Goal: Information Seeking & Learning: Learn about a topic

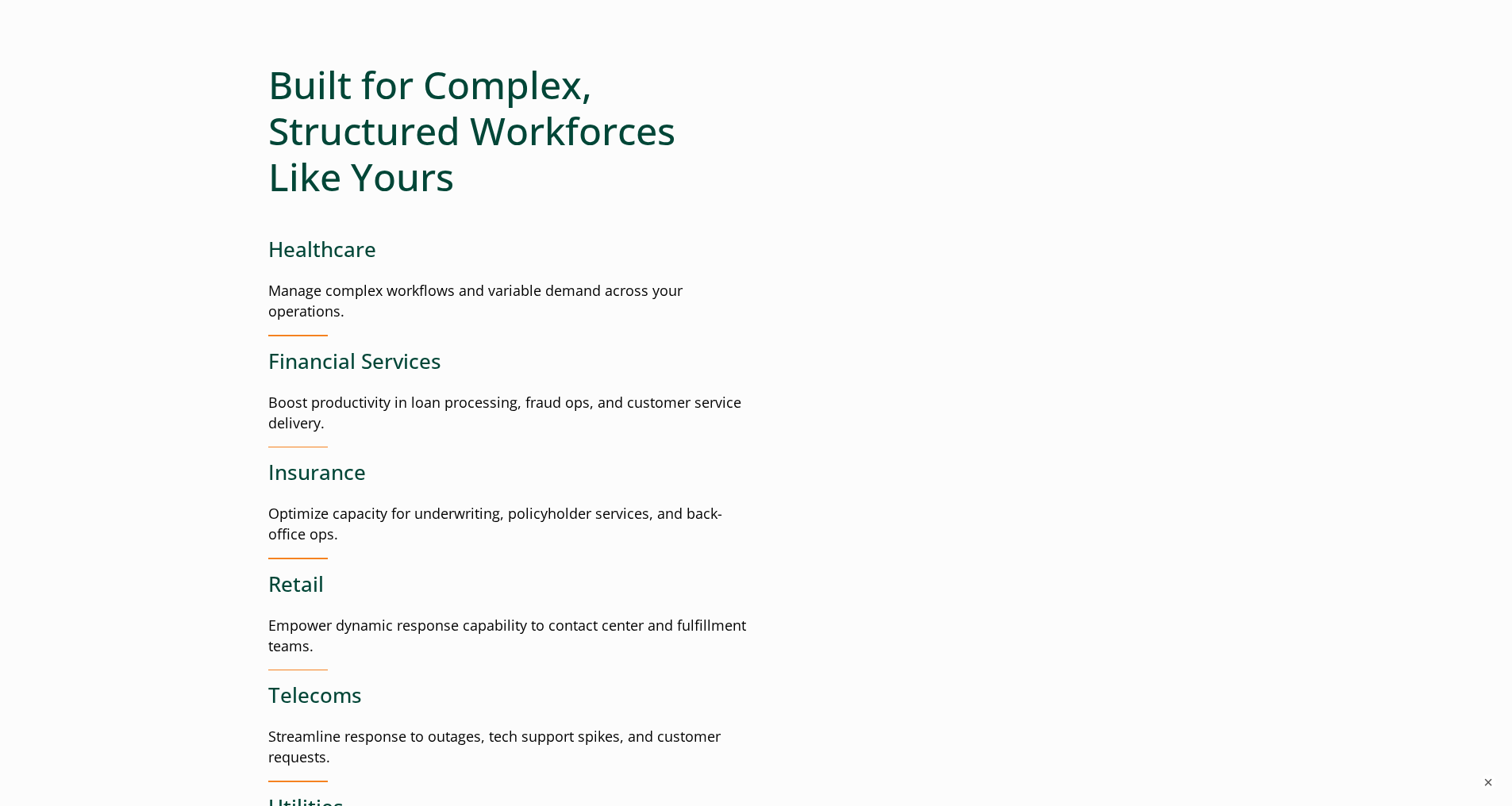
scroll to position [1925, 0]
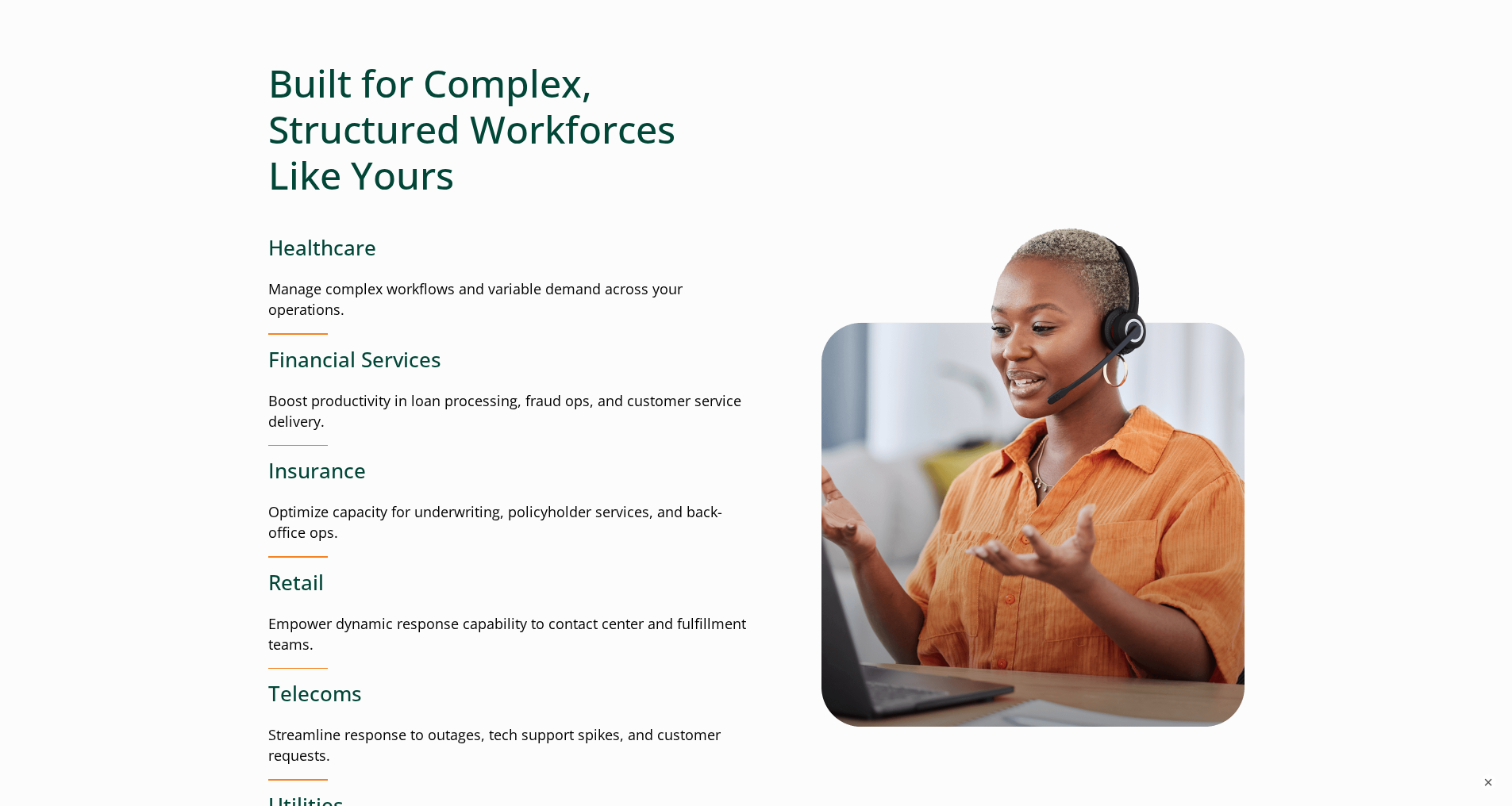
click at [373, 405] on p "Boost productivity in loan processing, fraud ops, and customer service delivery." at bounding box center [512, 411] width 488 height 41
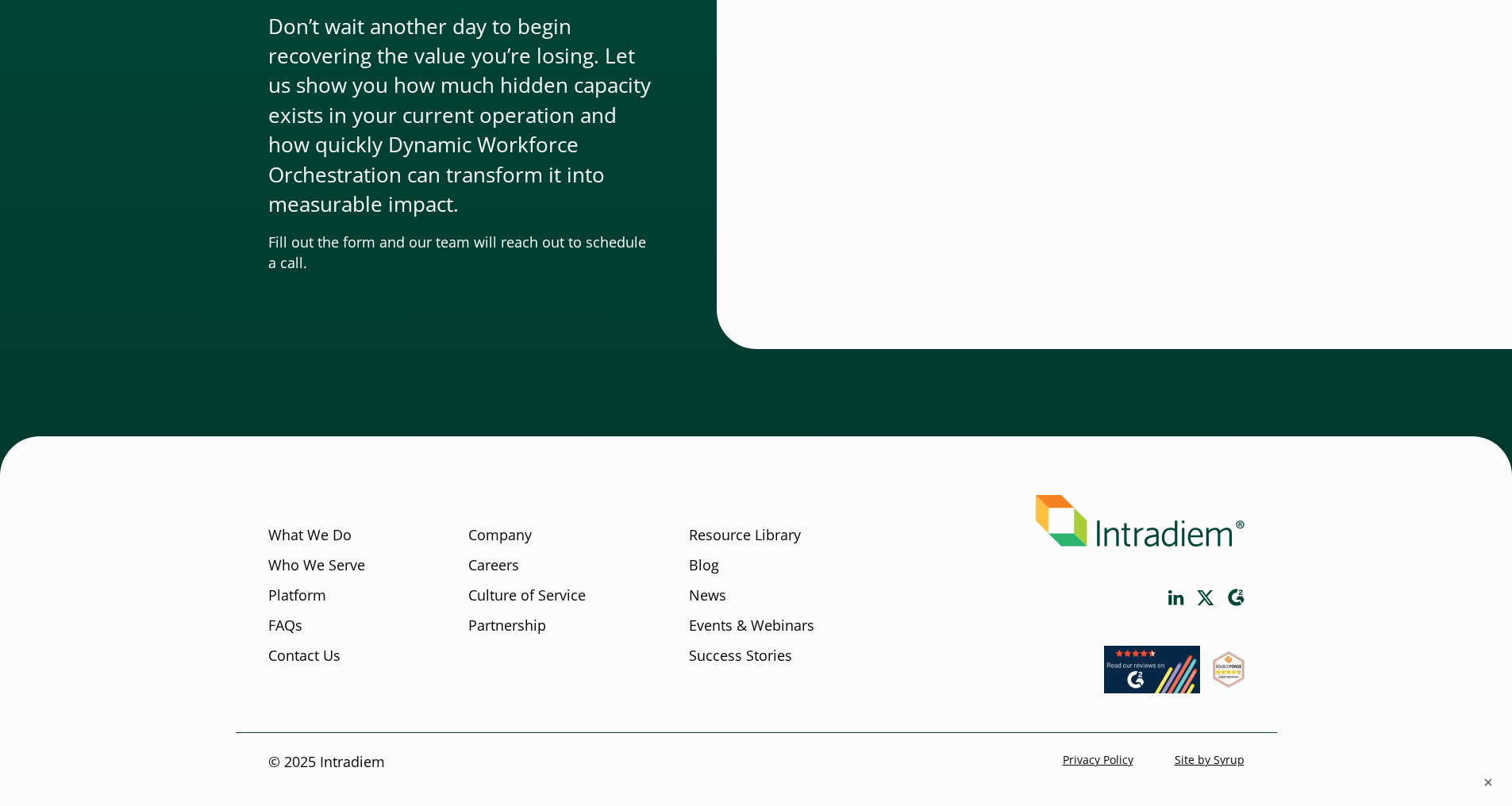
scroll to position [4781, 0]
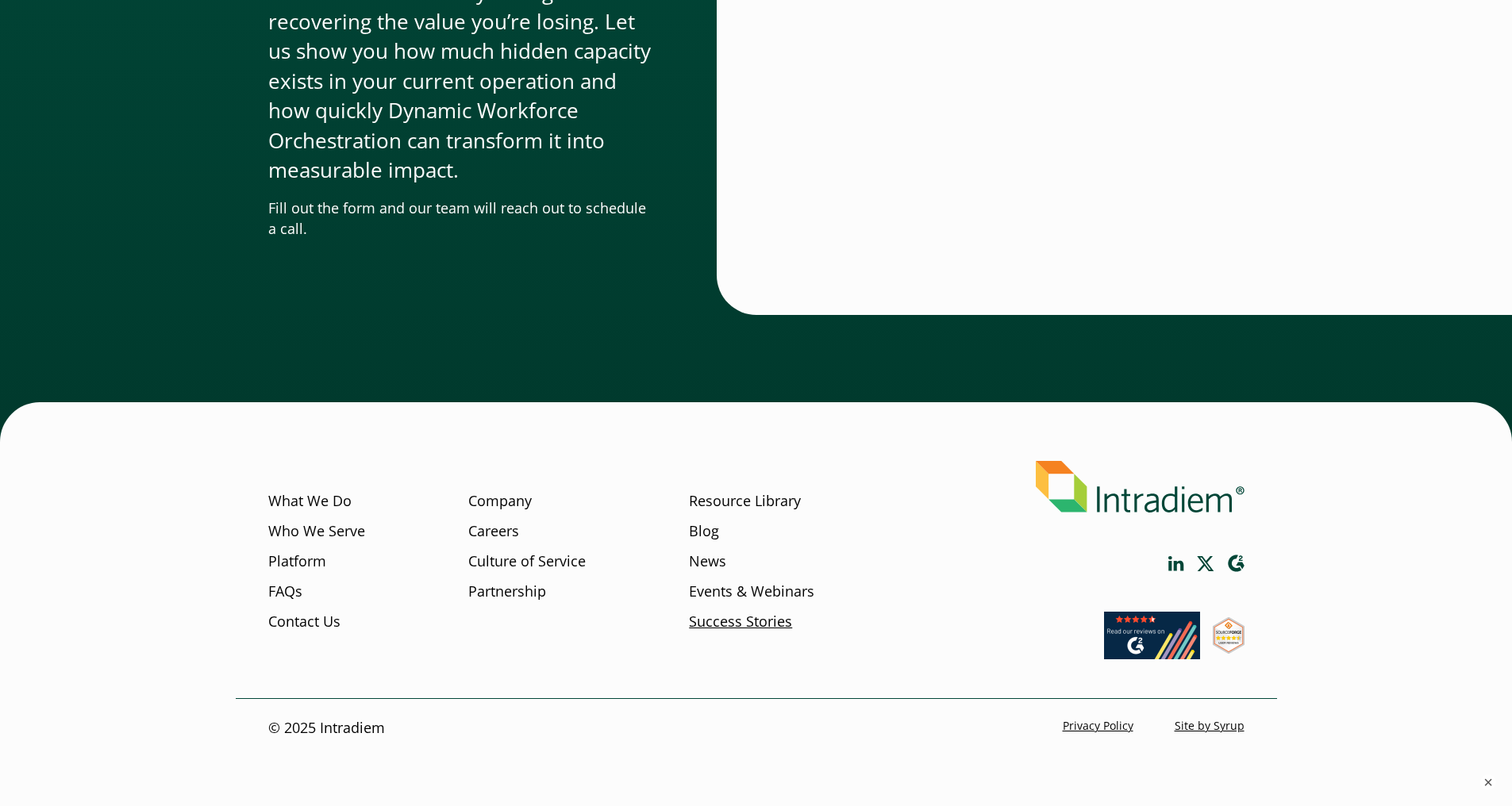
click at [714, 629] on link "Success Stories" at bounding box center [740, 622] width 103 height 21
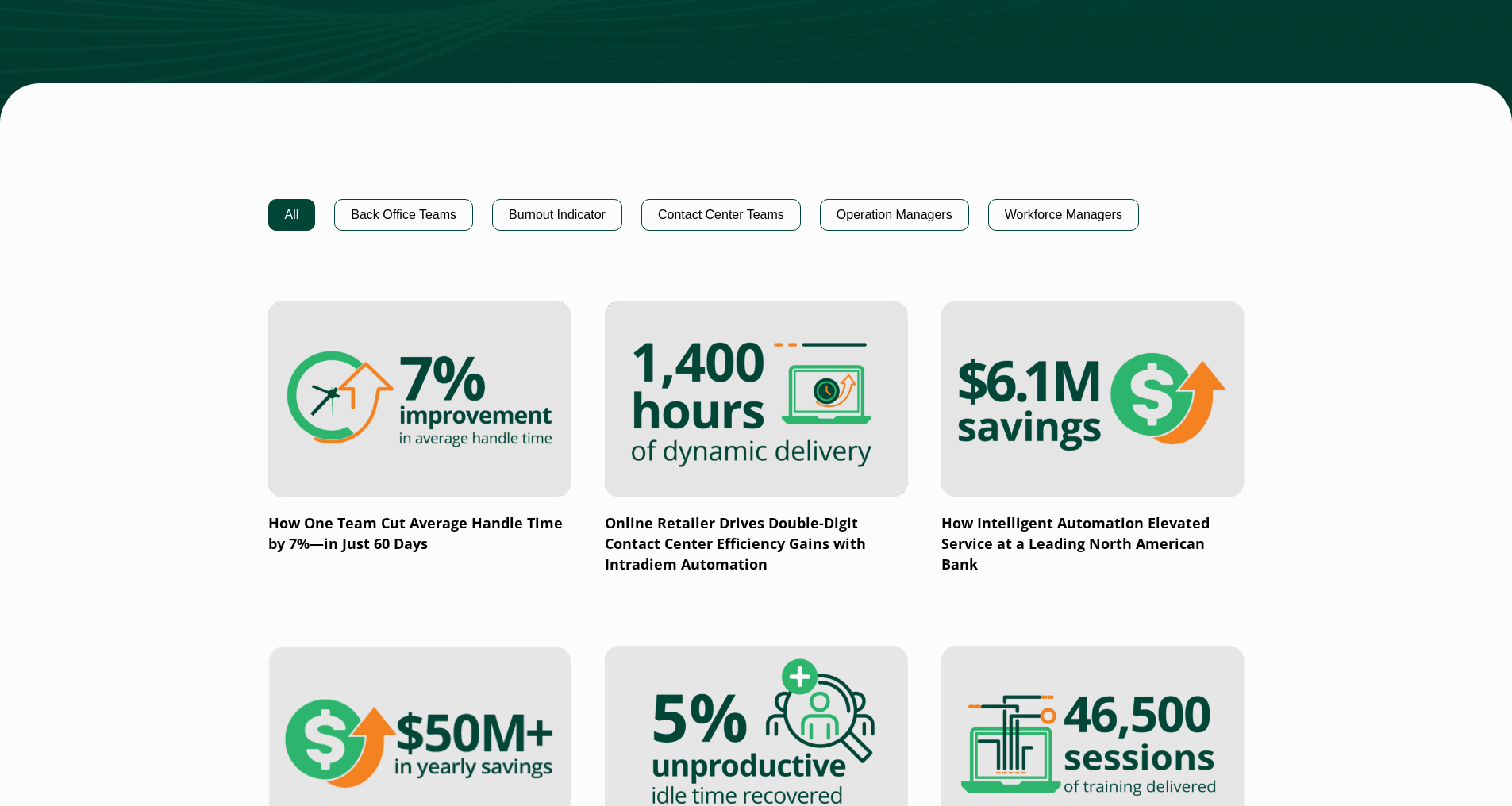
scroll to position [963, 0]
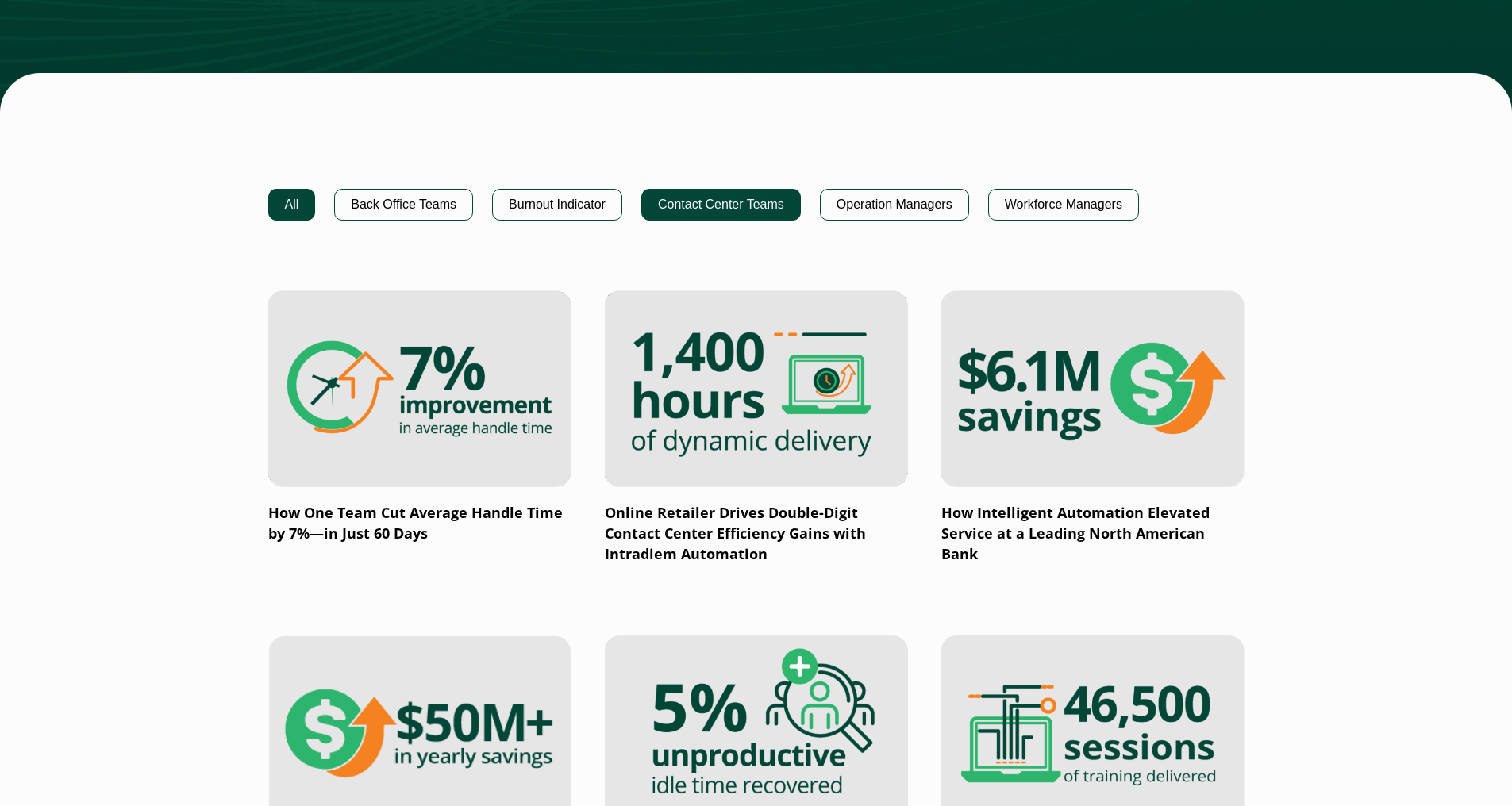
click at [723, 207] on button "Contact Center Teams" at bounding box center [721, 205] width 160 height 32
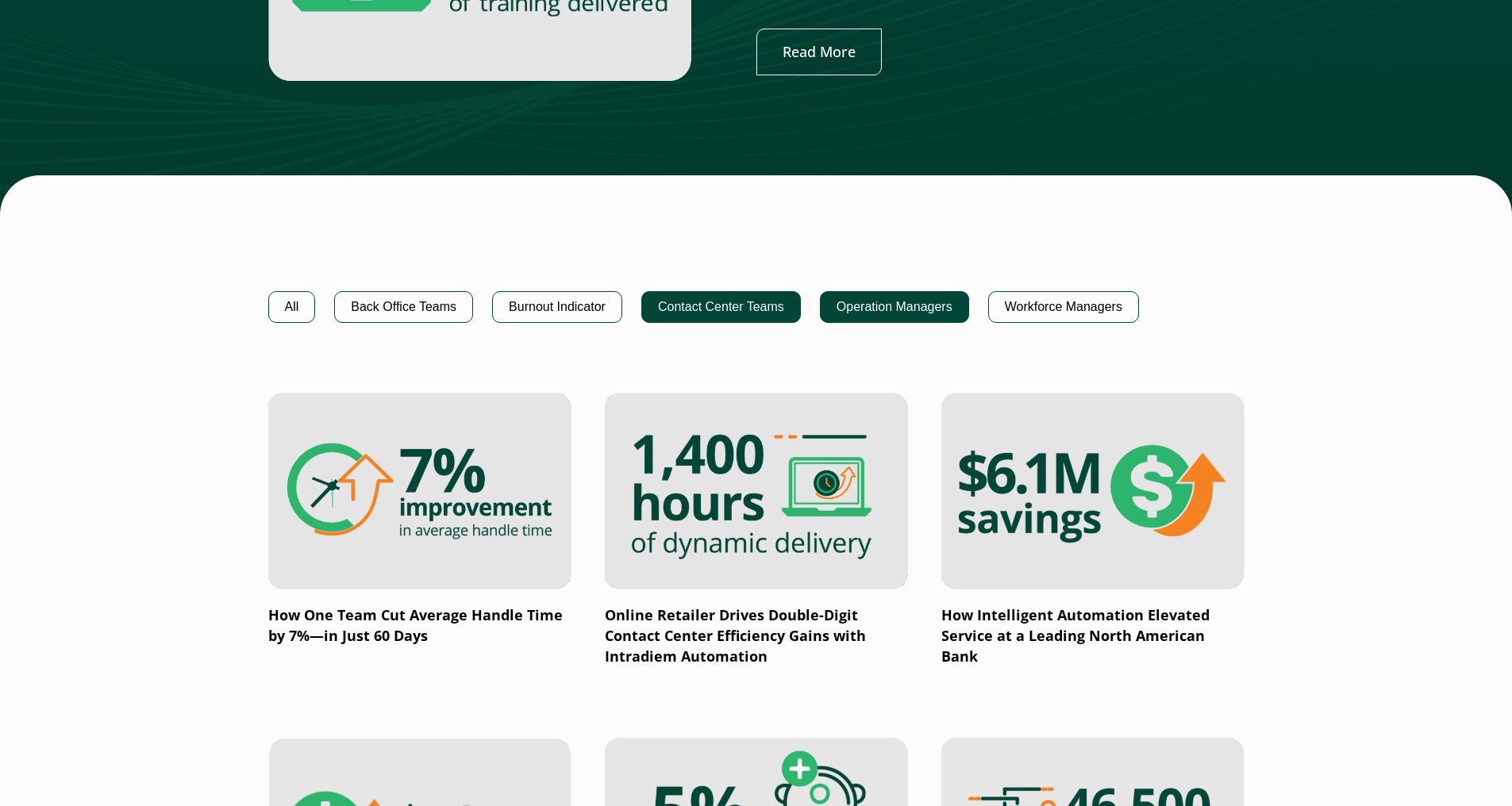
click at [864, 321] on button "Operation Managers" at bounding box center [895, 307] width 149 height 32
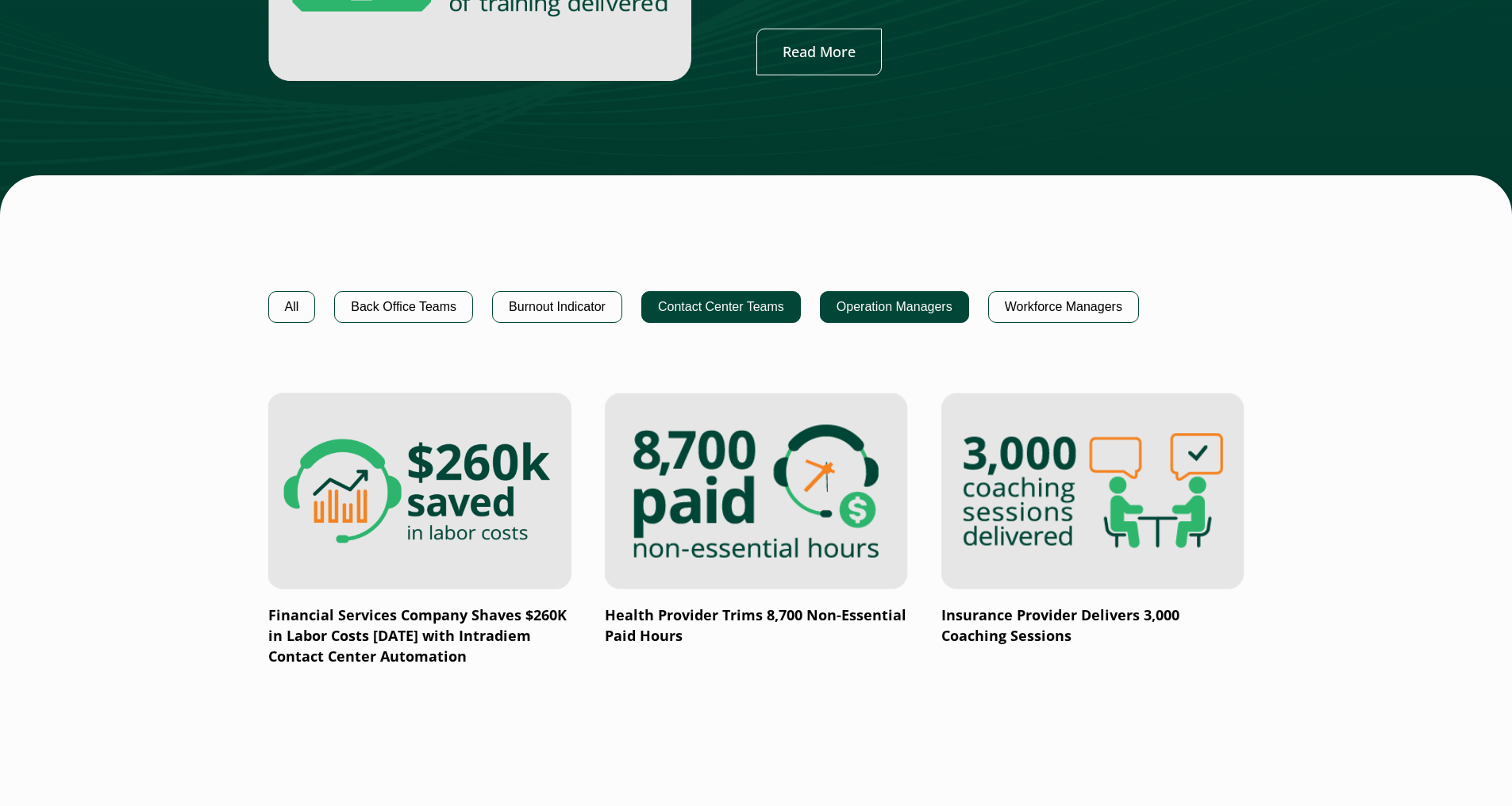
click at [715, 296] on button "Contact Center Teams" at bounding box center [721, 307] width 160 height 32
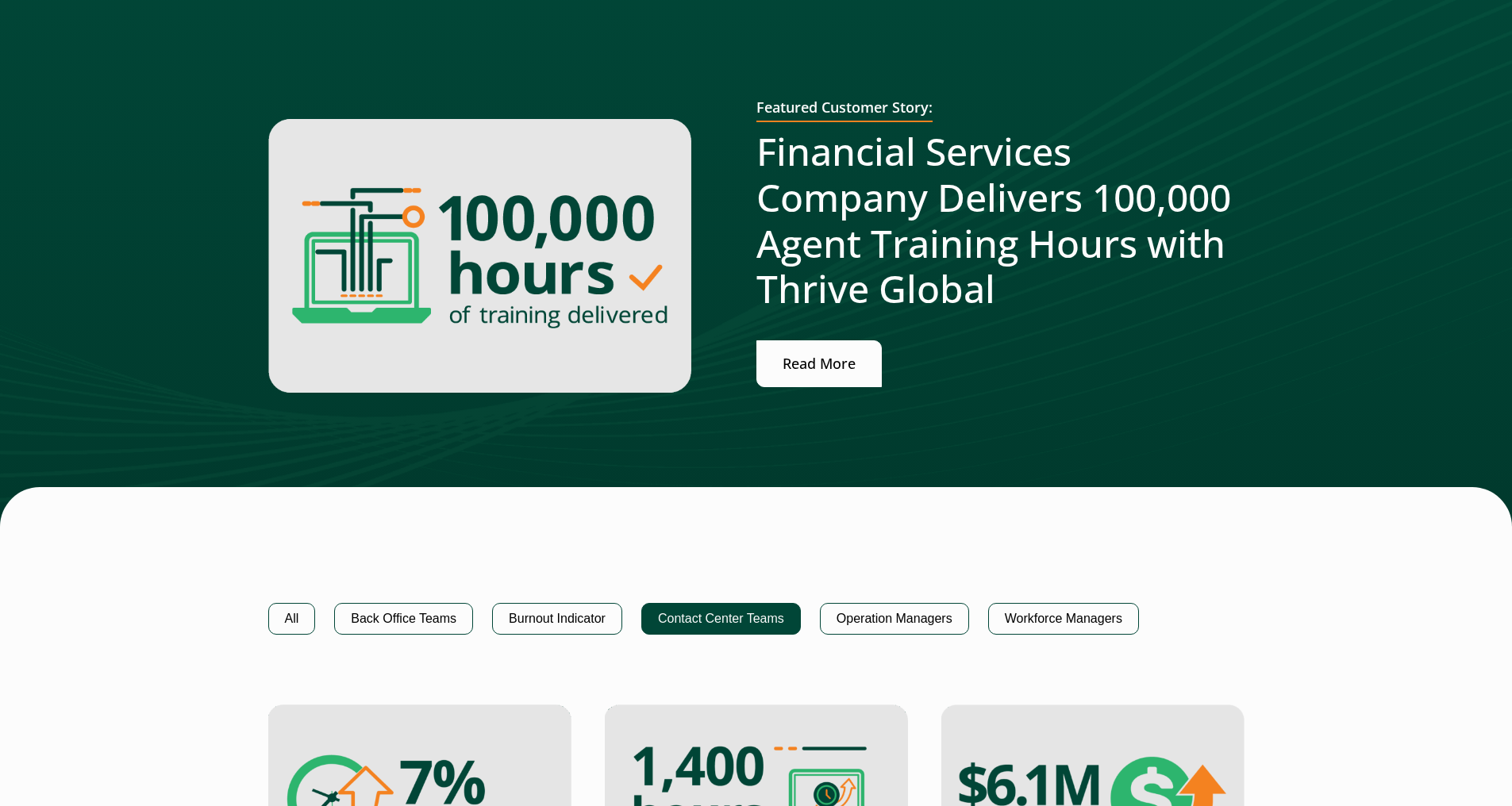
scroll to position [547, 0]
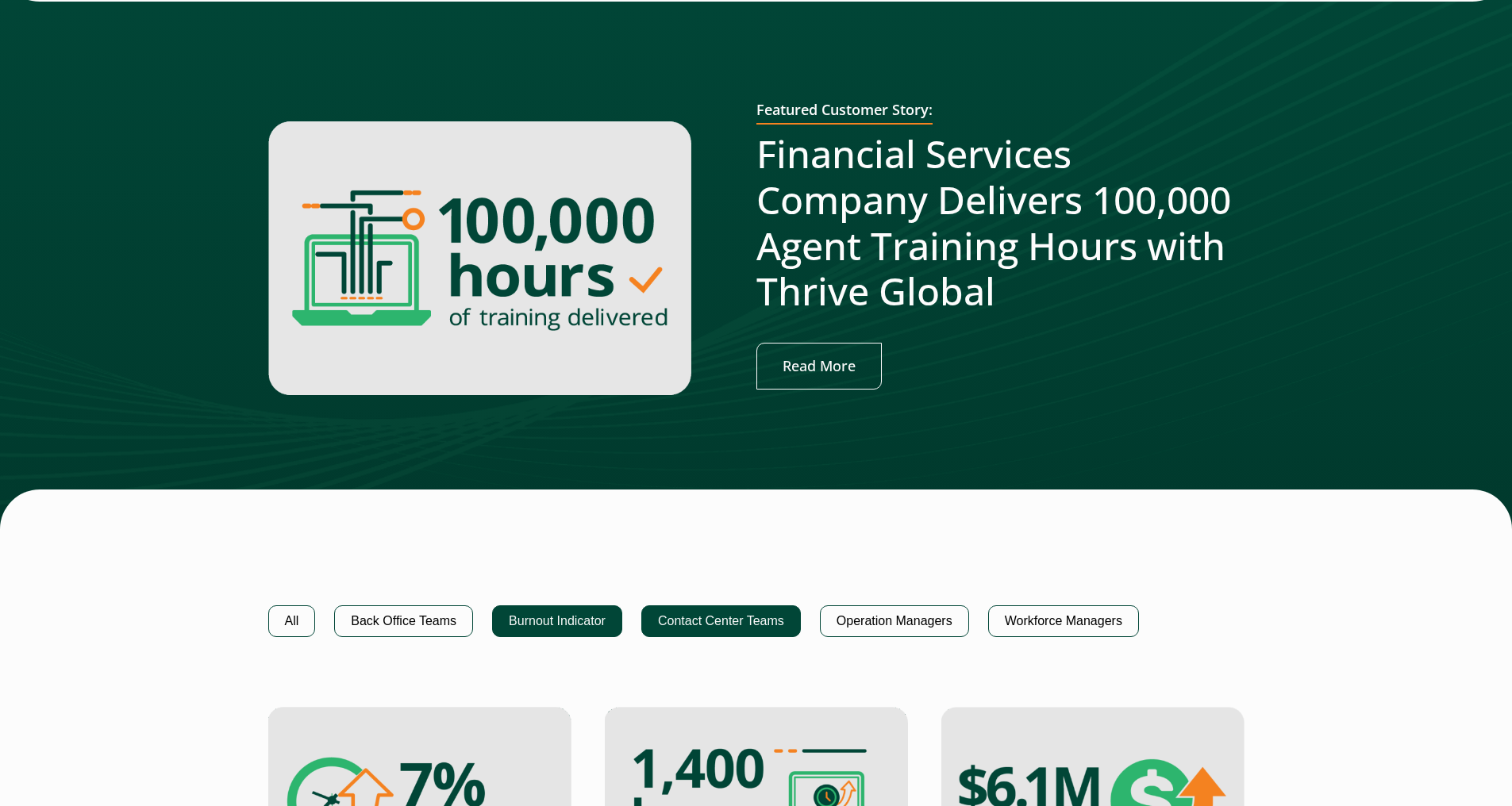
click at [554, 625] on button "Burnout Indicator" at bounding box center [557, 621] width 130 height 32
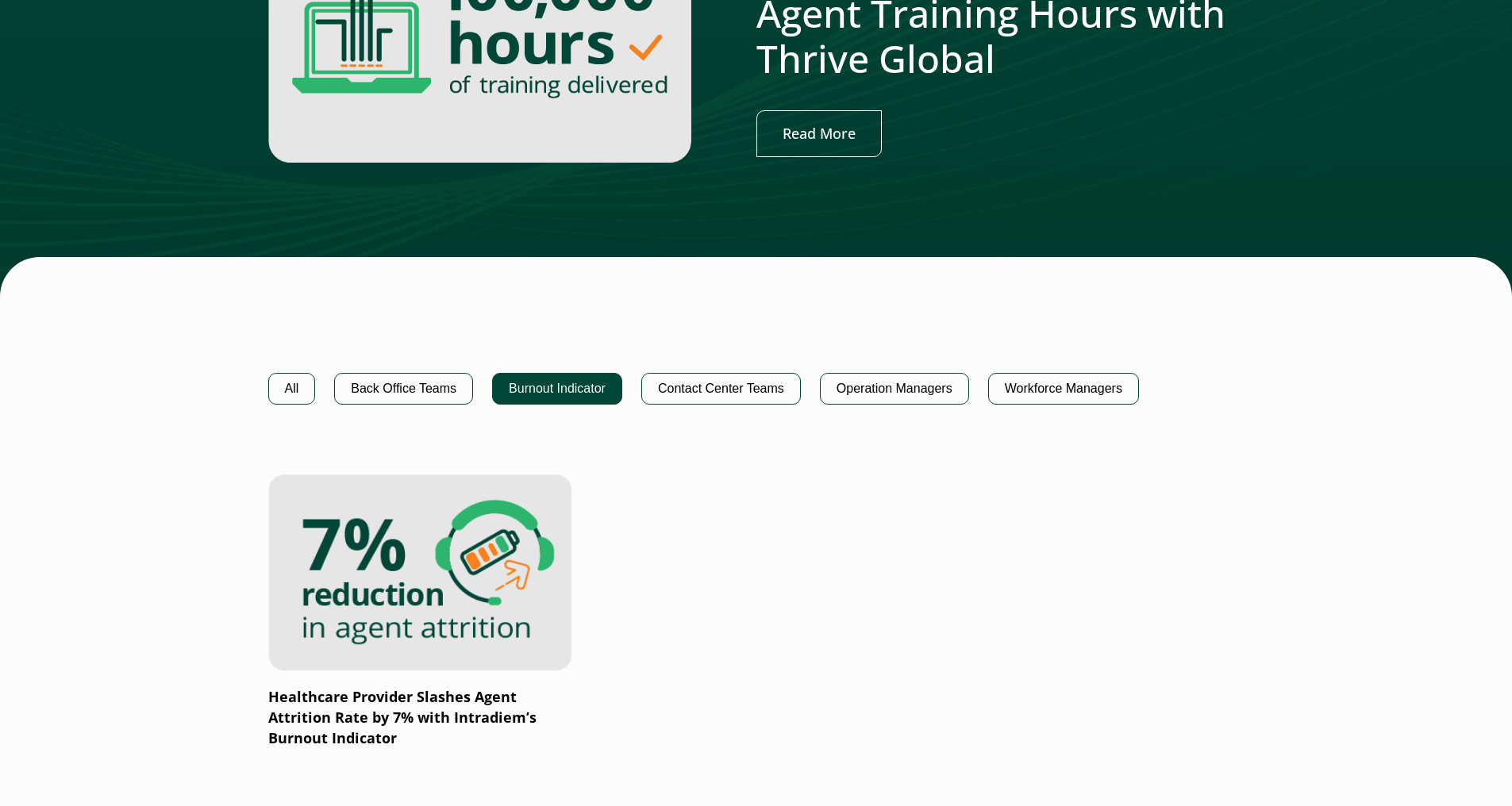
scroll to position [780, 0]
click at [1073, 401] on button "Workforce Managers" at bounding box center [1064, 389] width 151 height 32
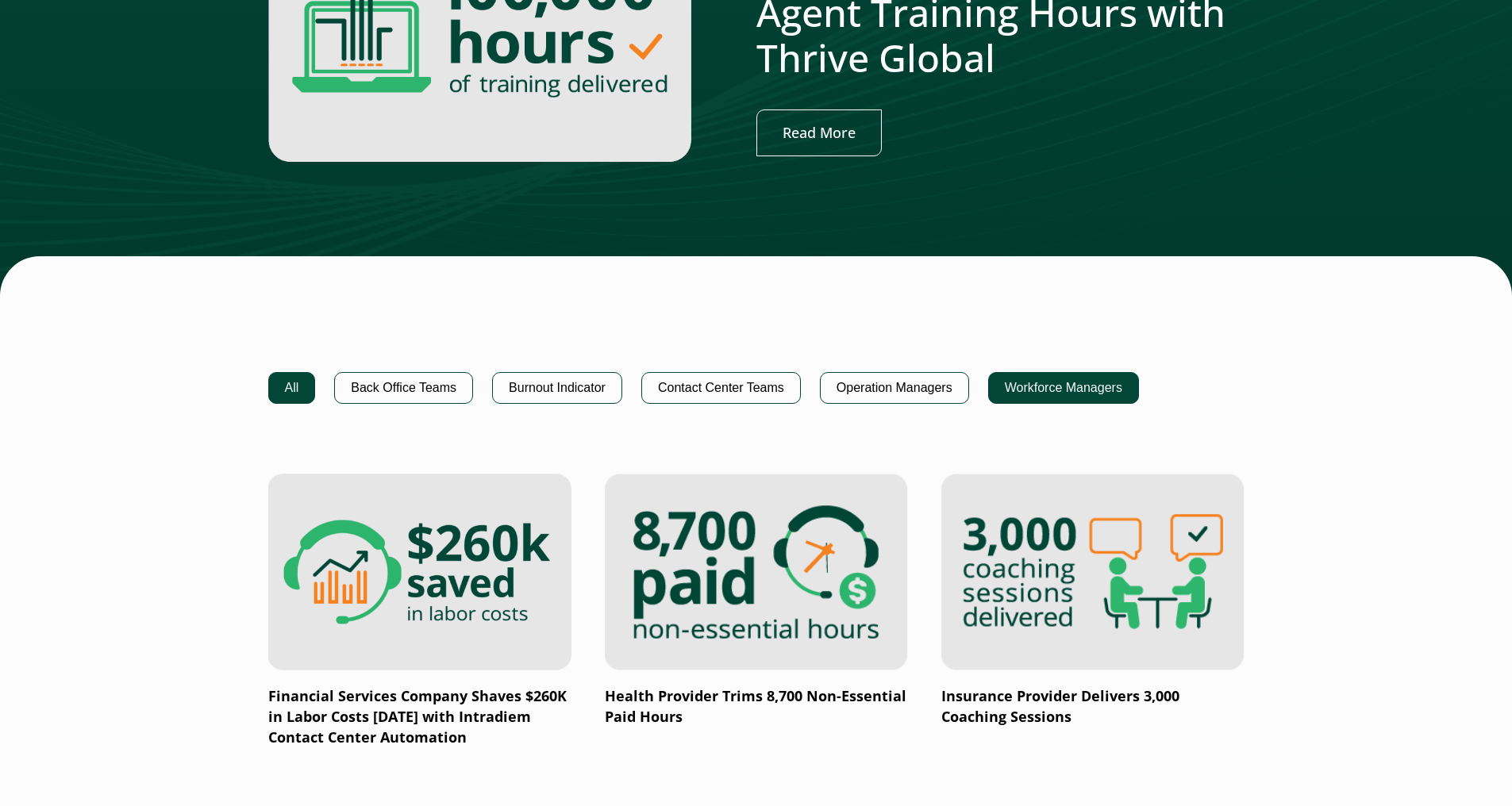
click at [293, 377] on button "All" at bounding box center [291, 389] width 47 height 32
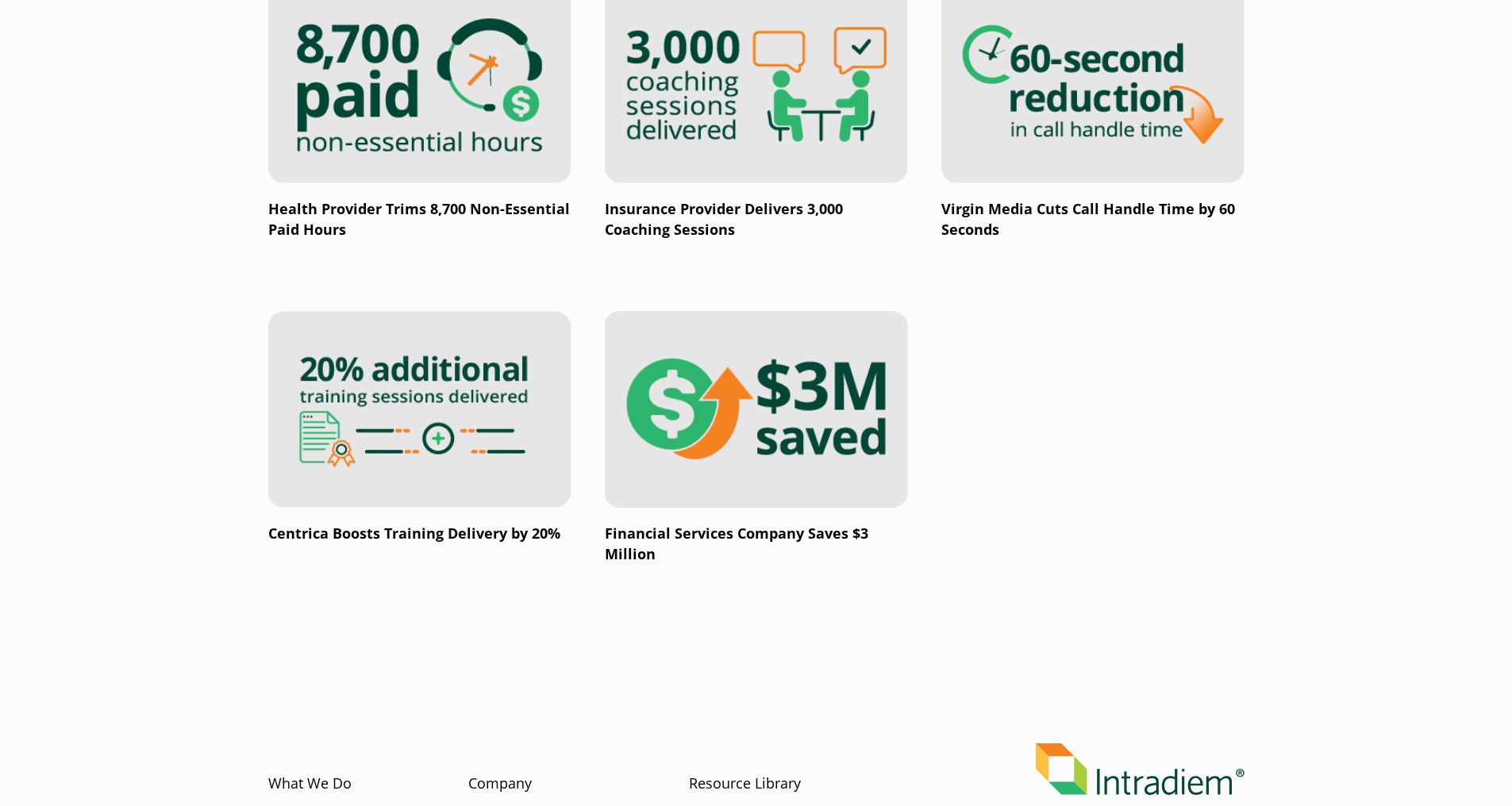
scroll to position [2862, 0]
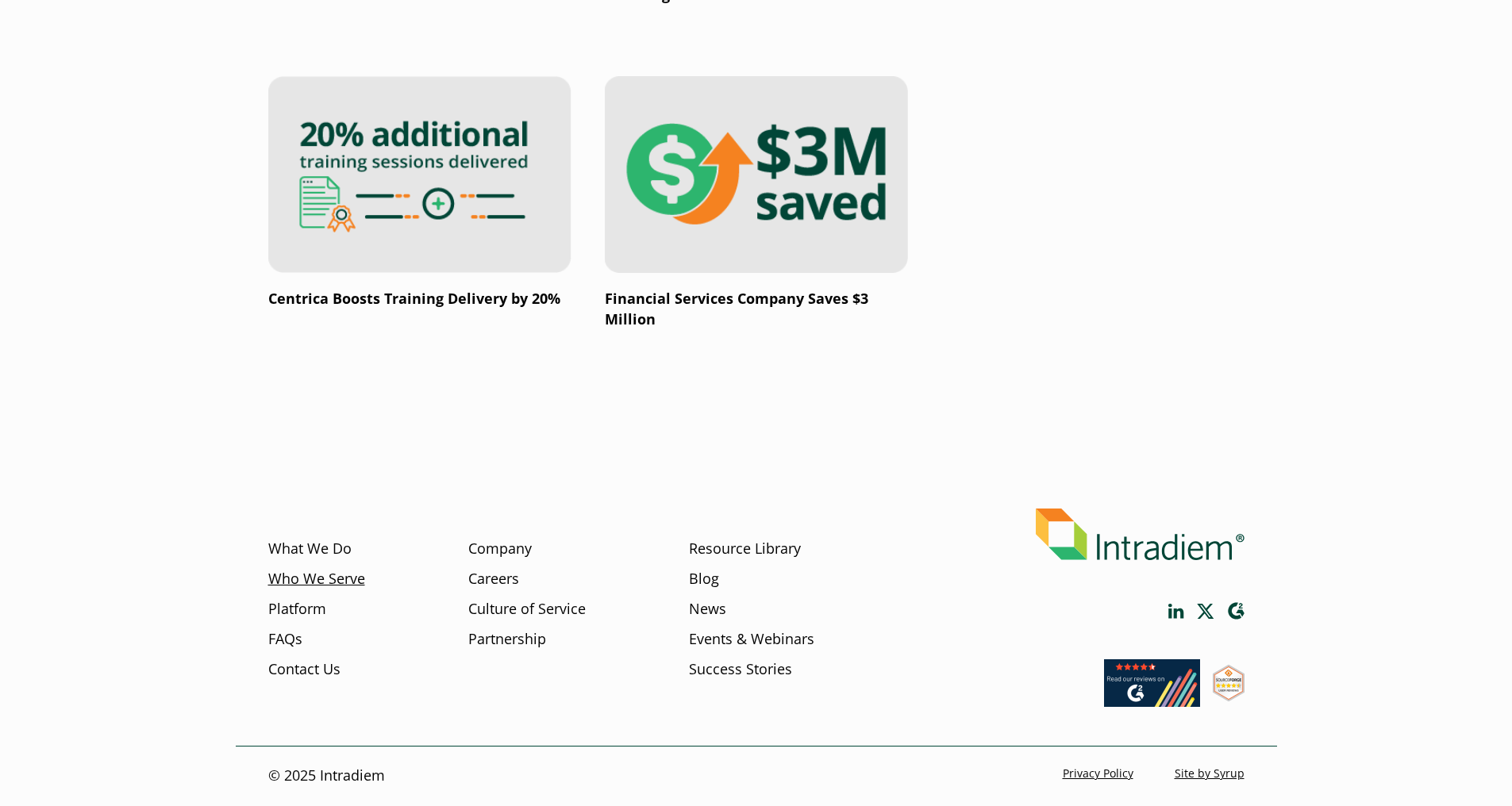
click at [331, 576] on link "Who We Serve" at bounding box center [316, 580] width 97 height 21
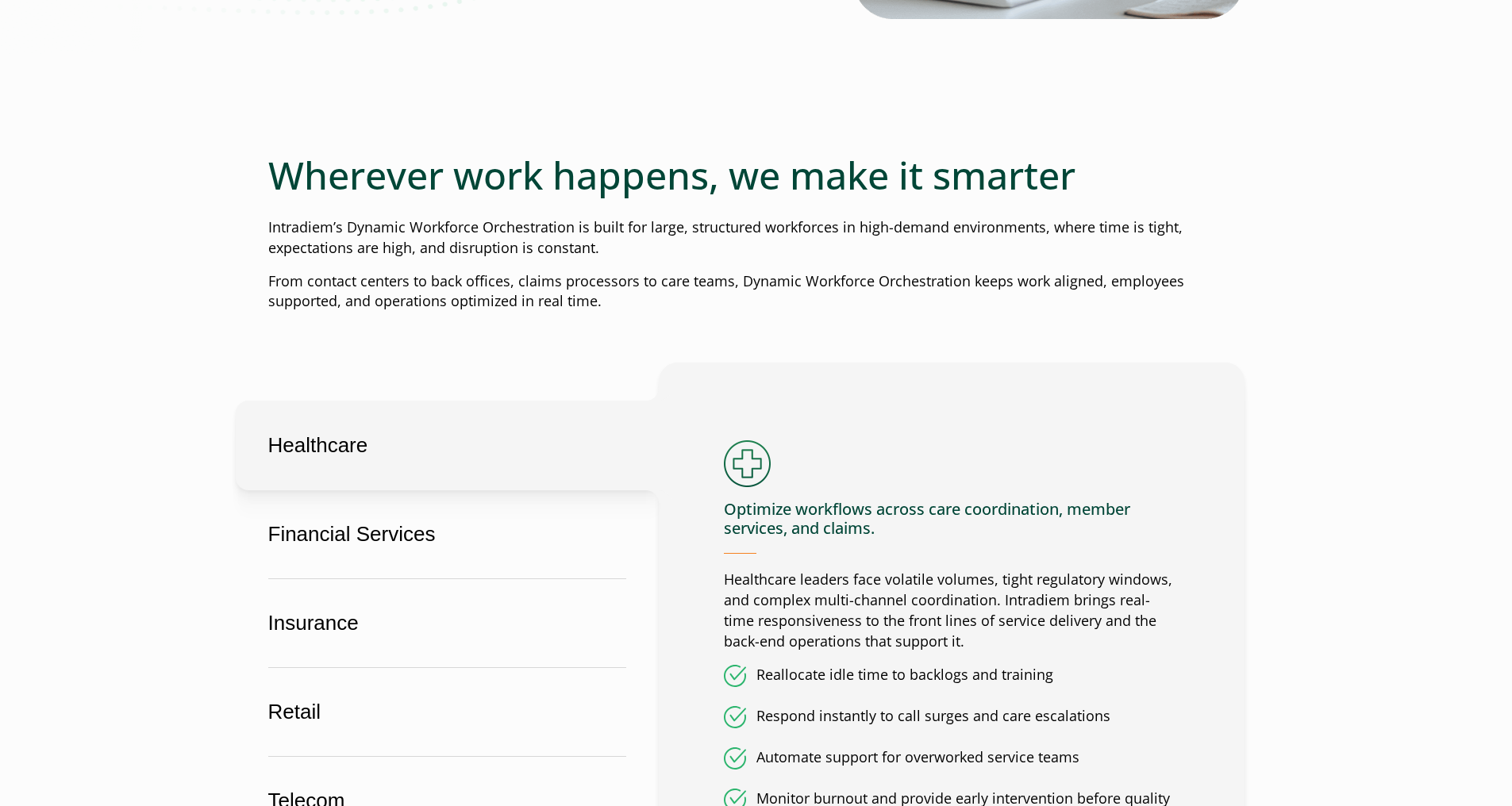
scroll to position [616, 0]
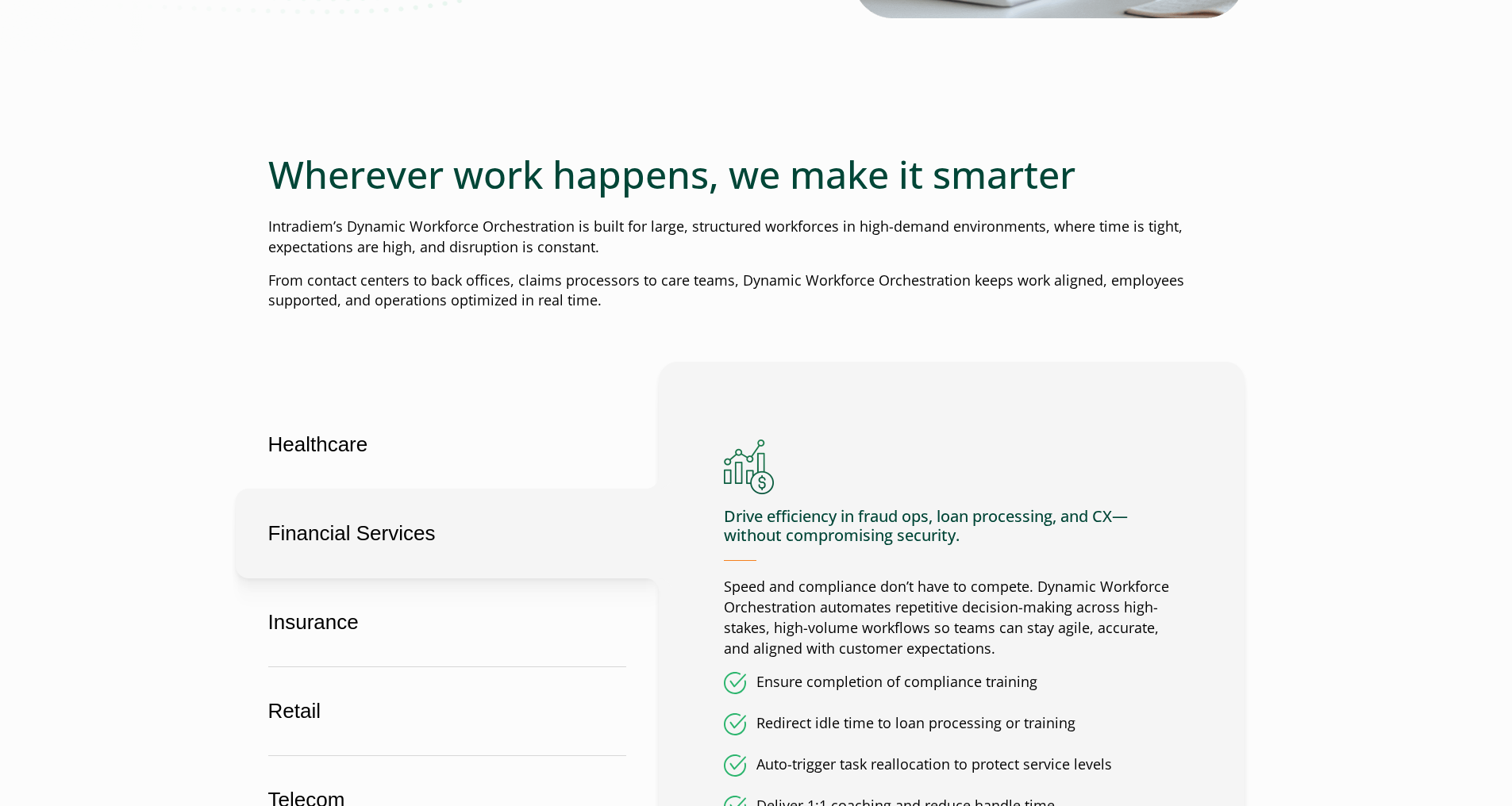
click at [467, 527] on button "Financial Services" at bounding box center [447, 534] width 423 height 90
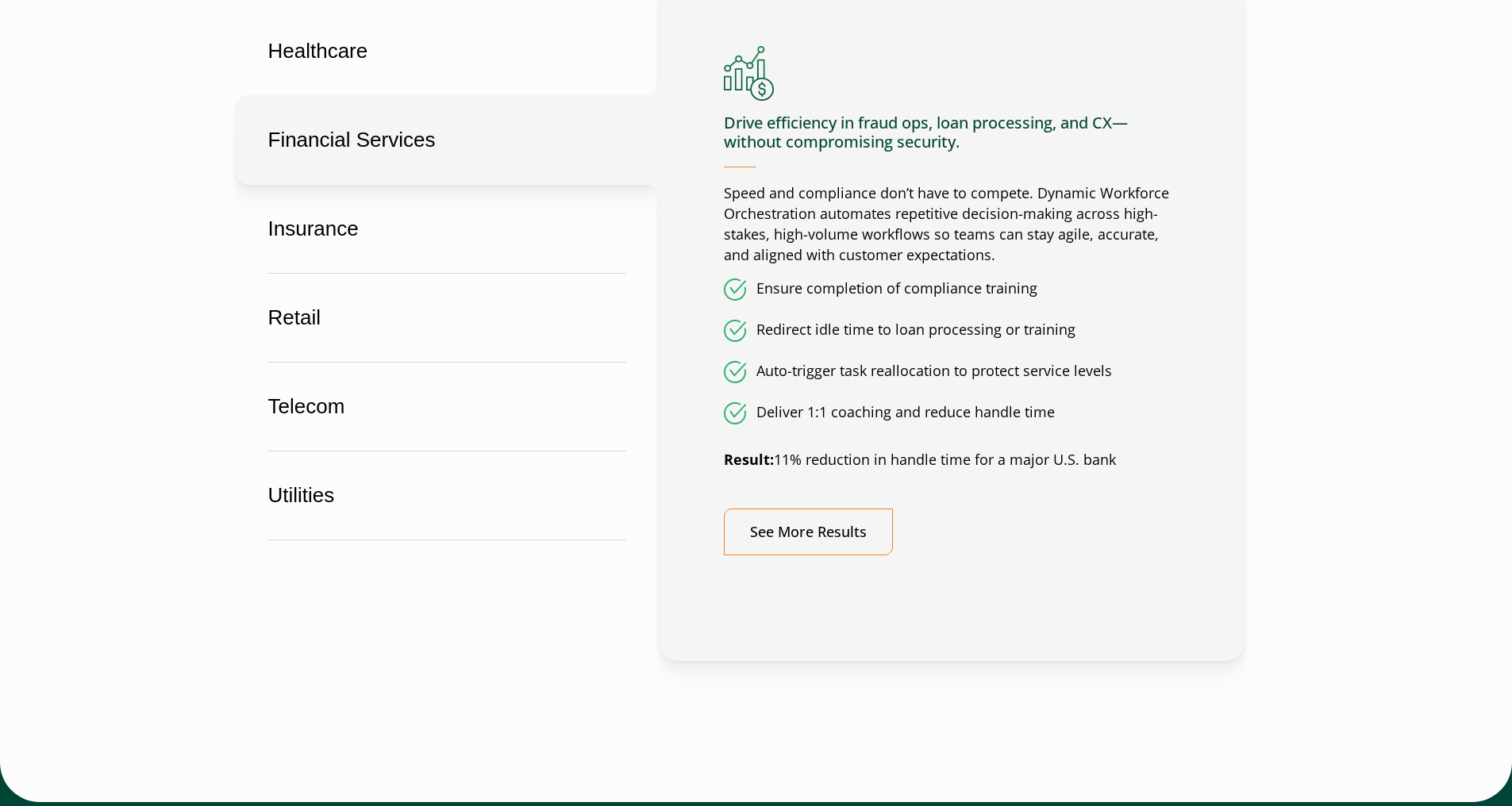
scroll to position [1011, 0]
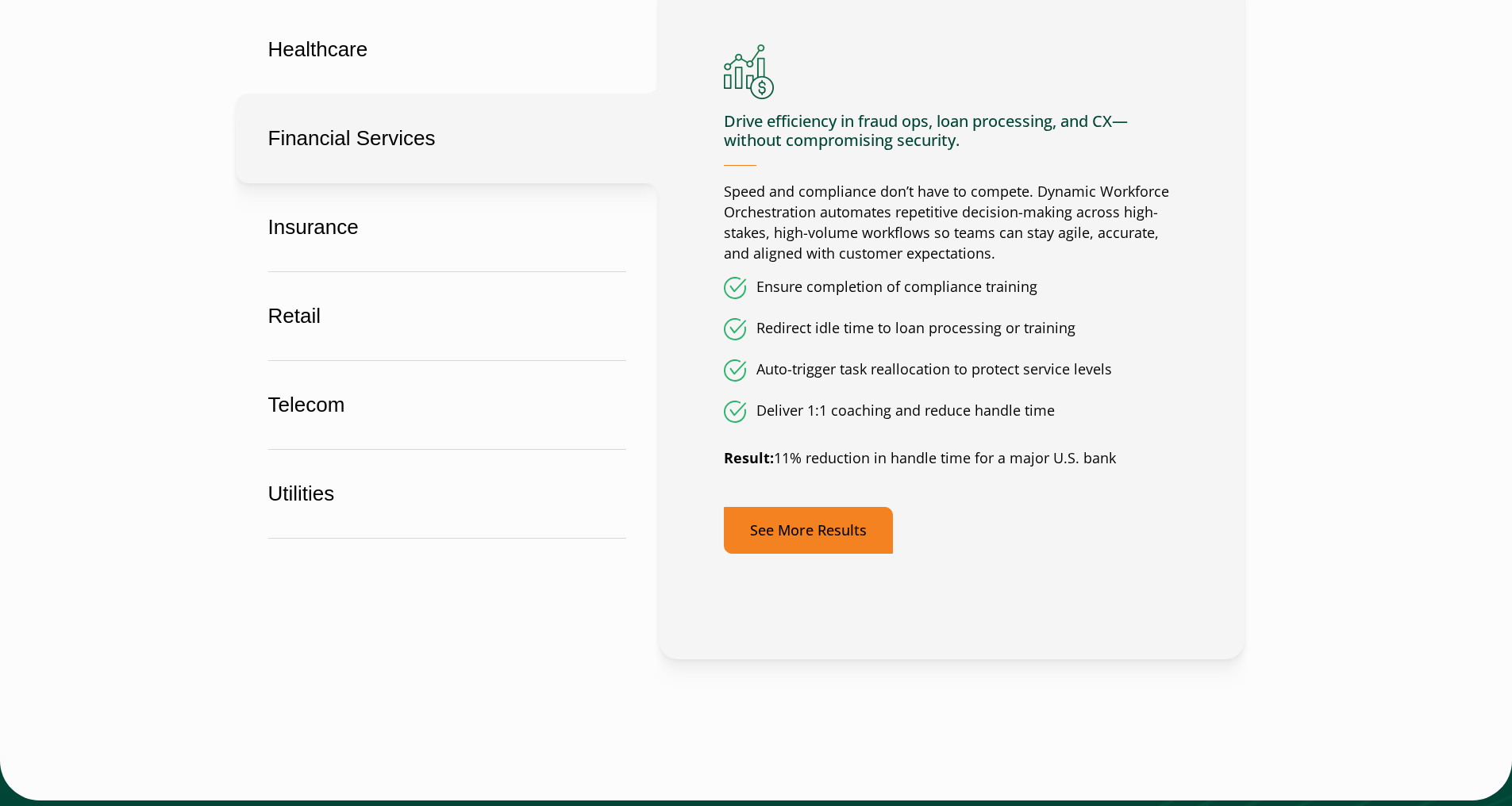
click at [836, 517] on link "See More Results" at bounding box center [808, 531] width 169 height 47
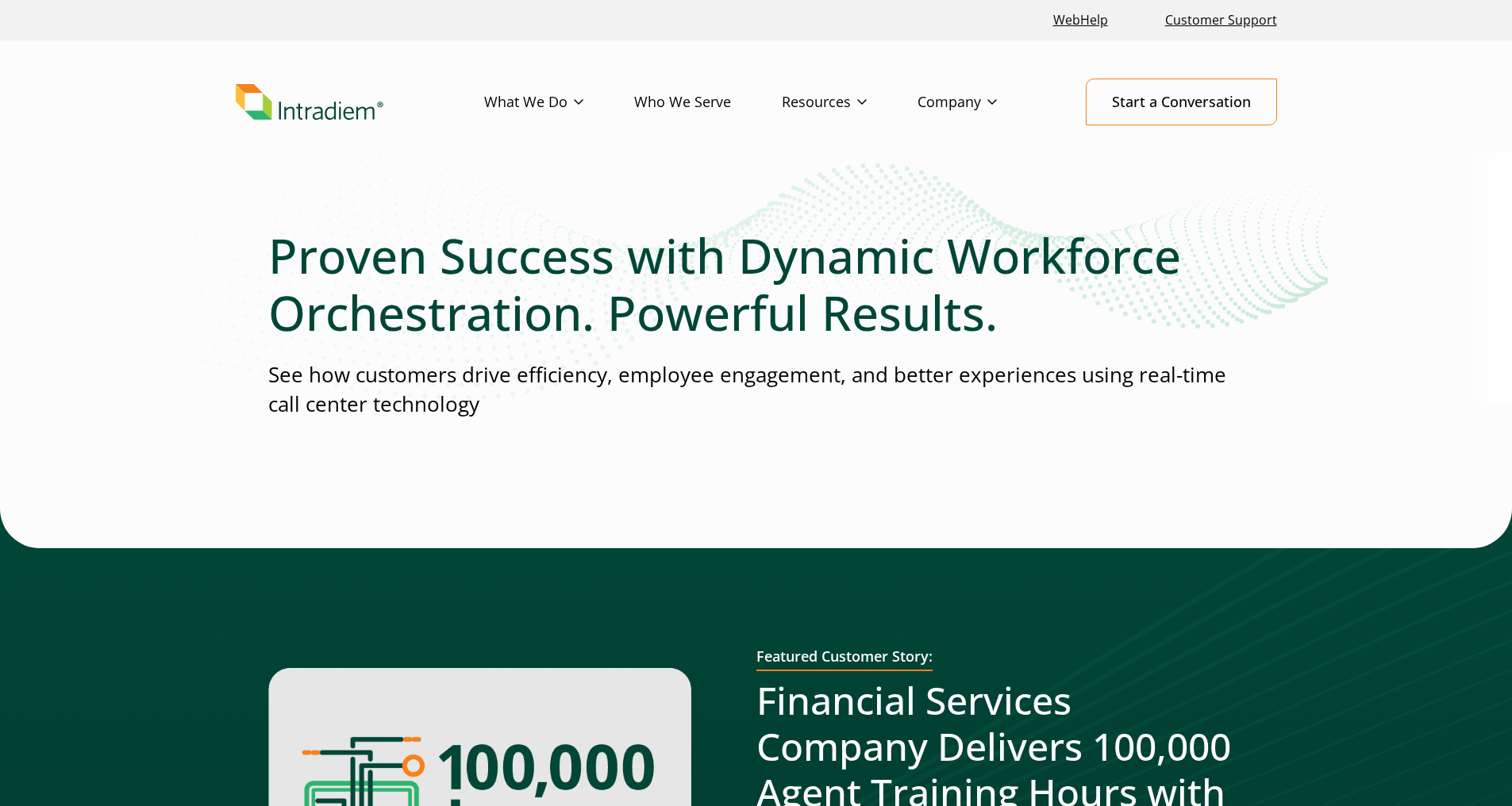
scroll to position [261, 0]
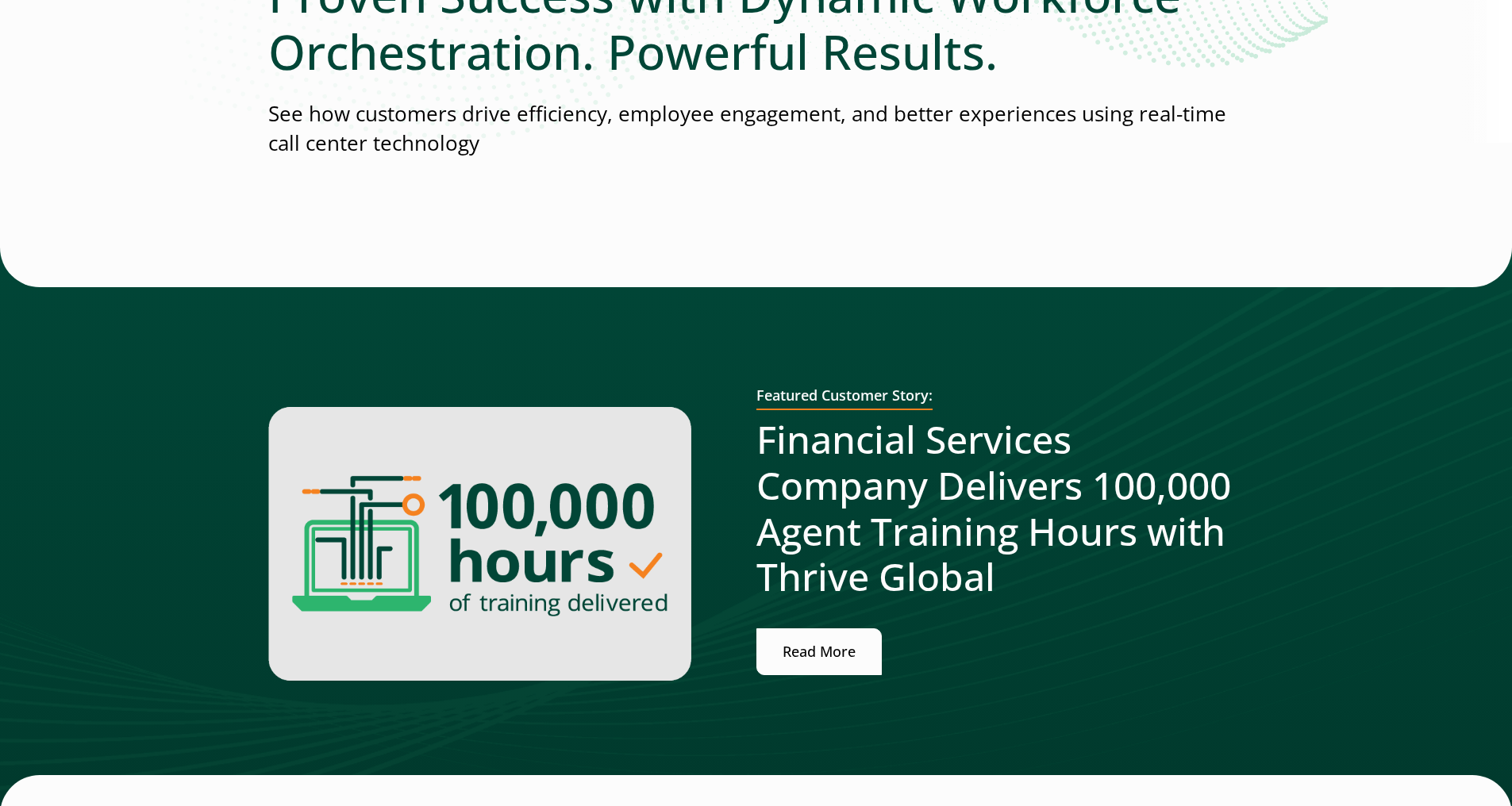
click at [810, 655] on link "Read More" at bounding box center [819, 652] width 125 height 47
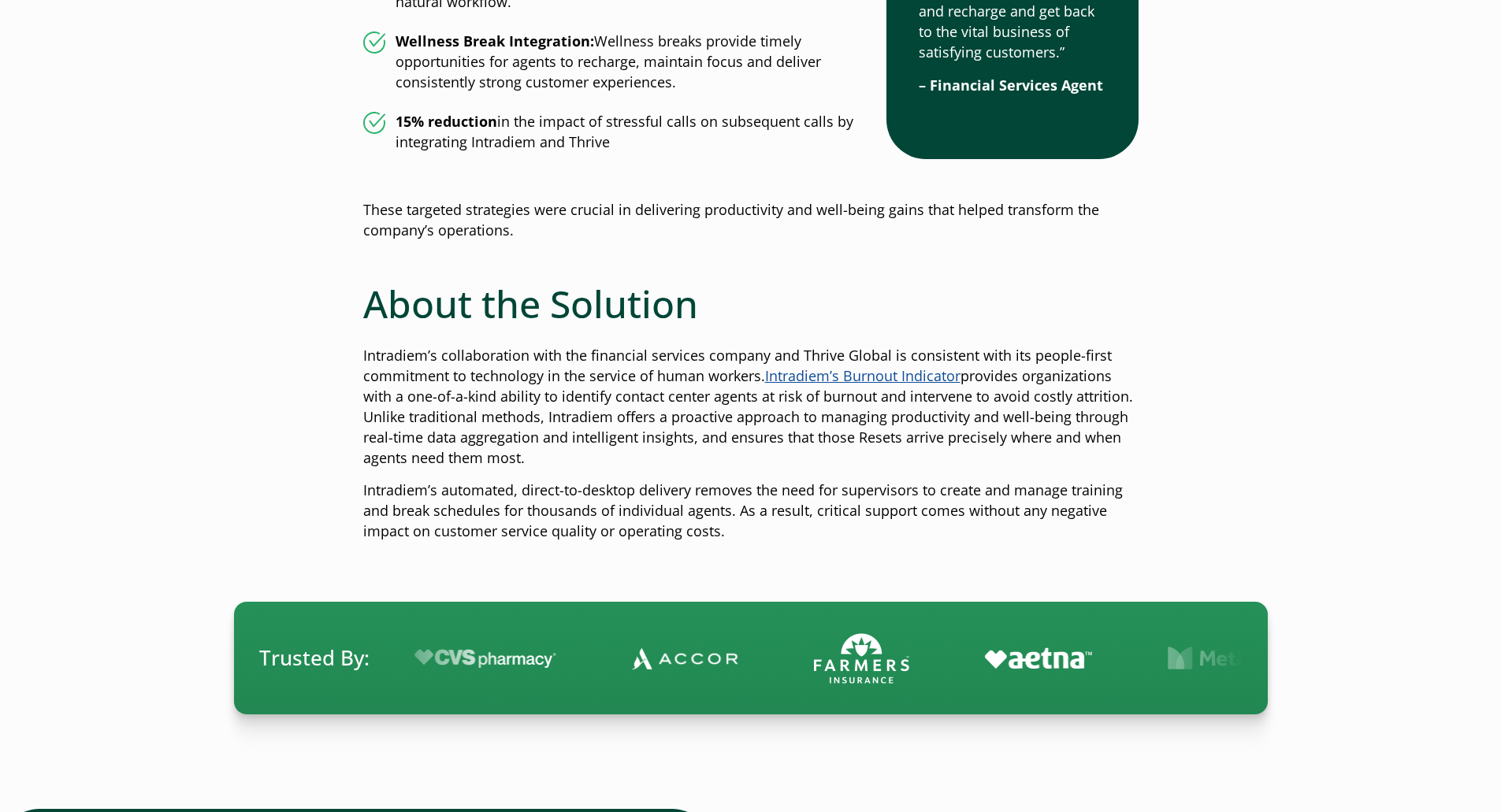
scroll to position [2748, 0]
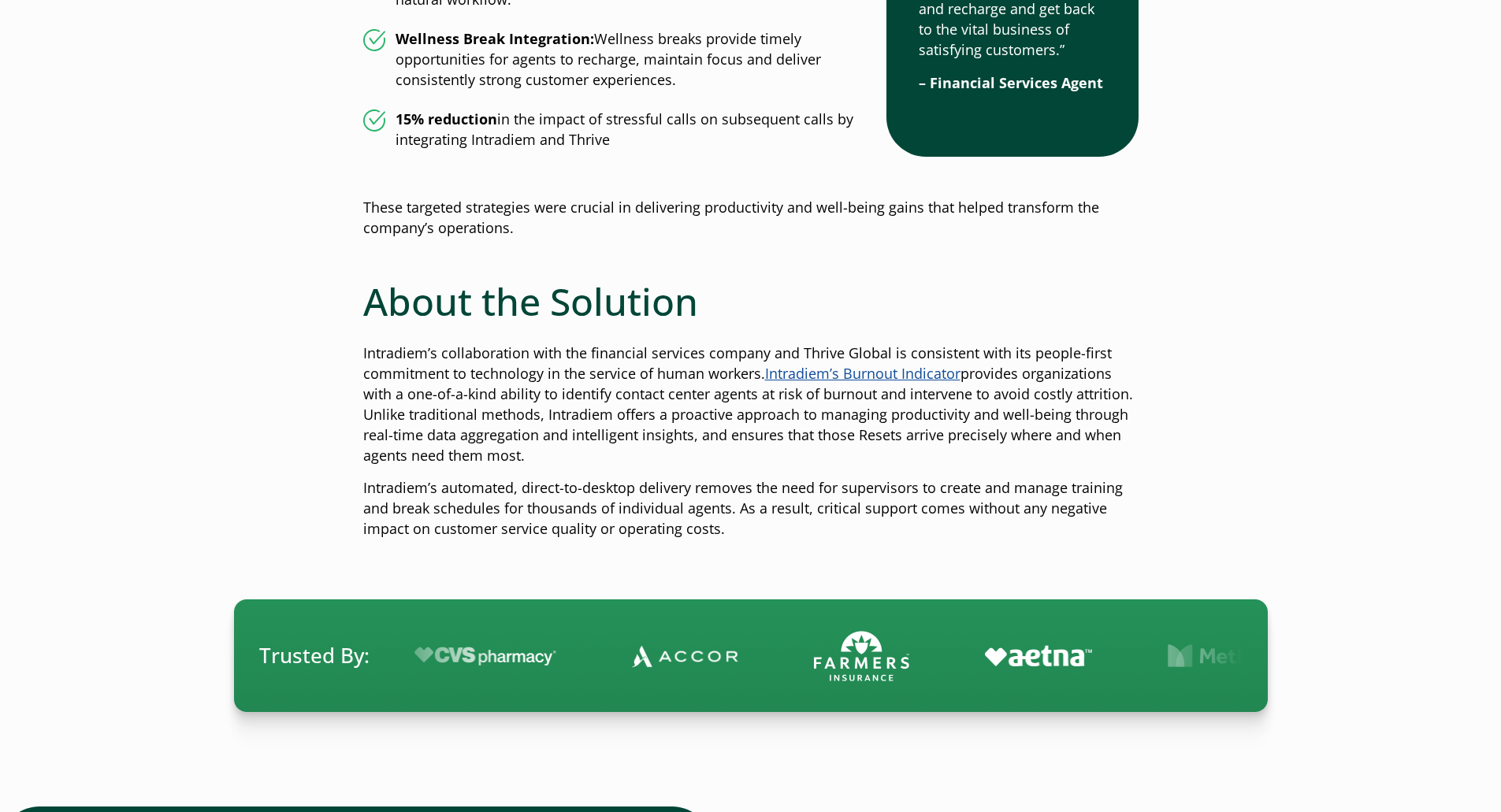
drag, startPoint x: 835, startPoint y: 547, endPoint x: 803, endPoint y: 544, distance: 32.1
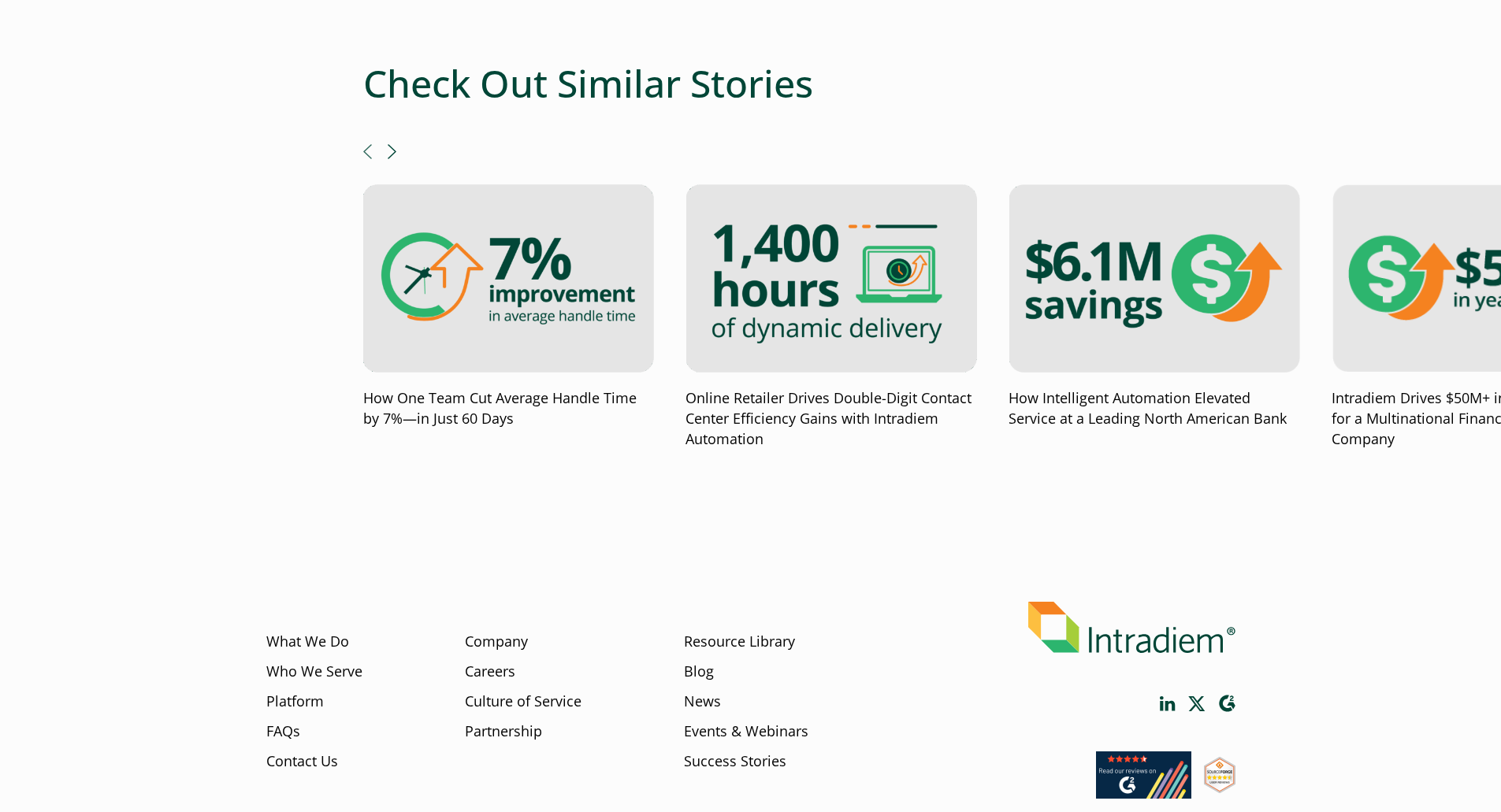
scroll to position [4262, 0]
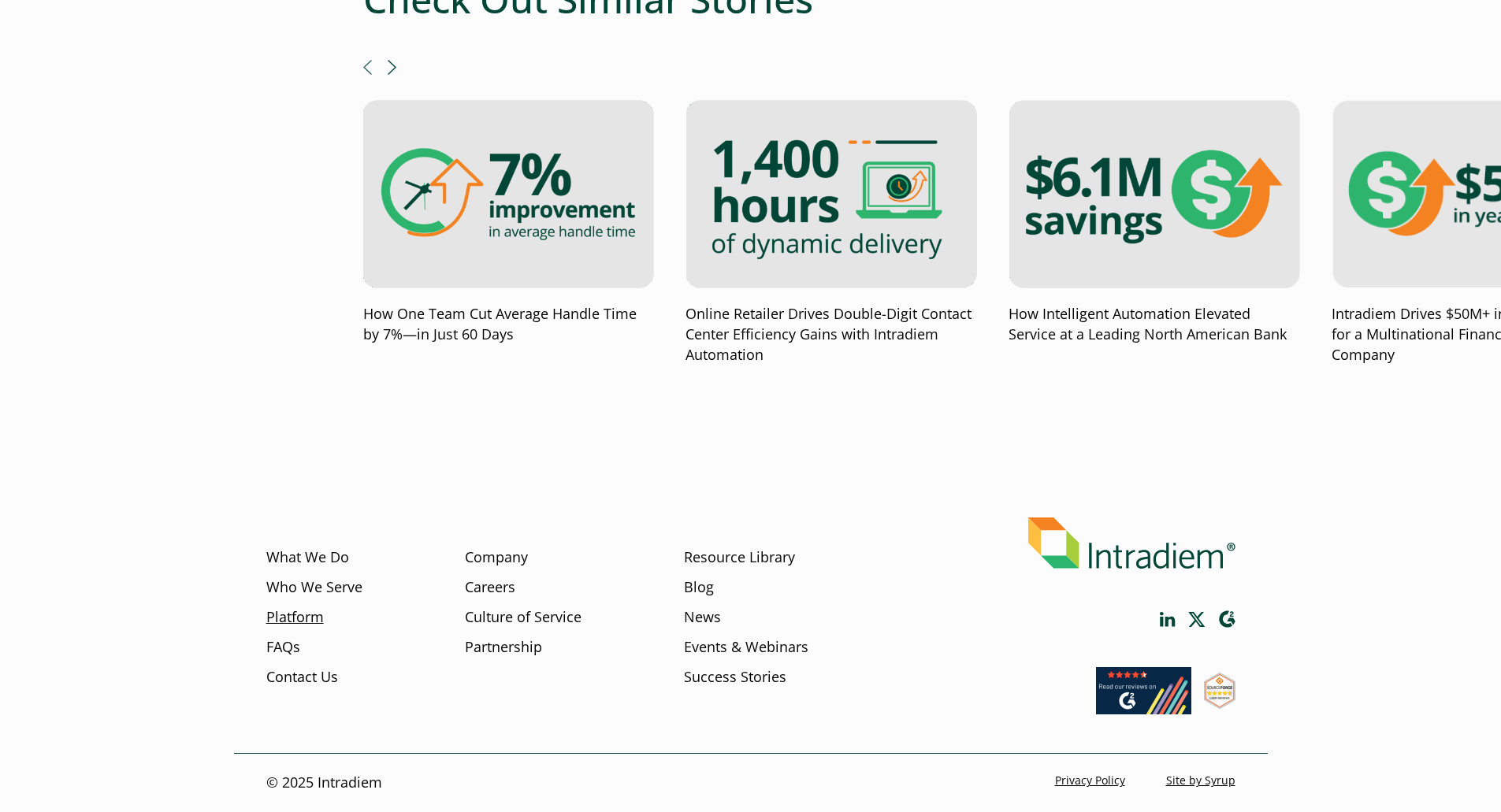
click at [305, 613] on link "Platform" at bounding box center [295, 618] width 57 height 21
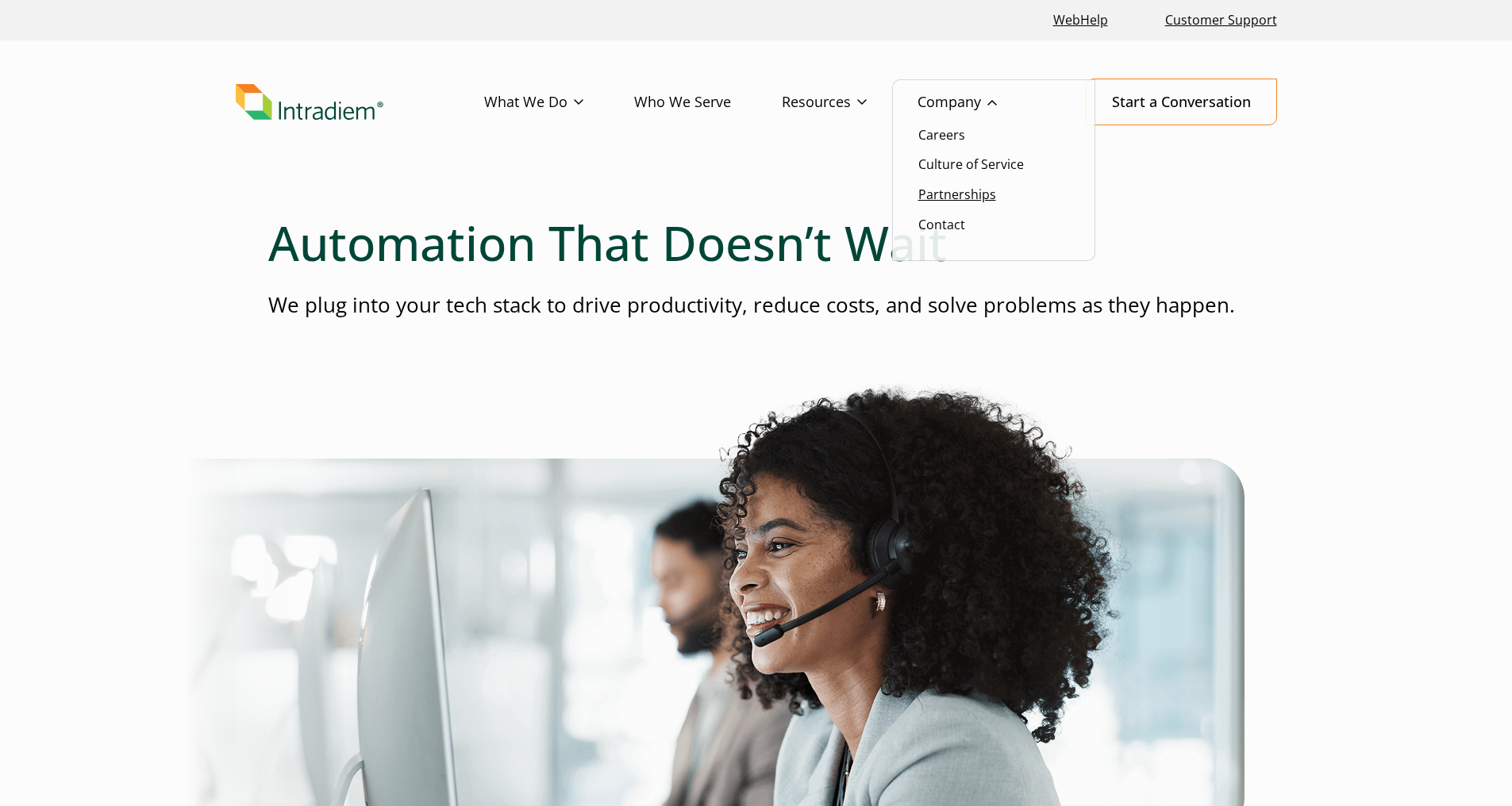
click at [965, 197] on link "Partnerships" at bounding box center [957, 194] width 78 height 18
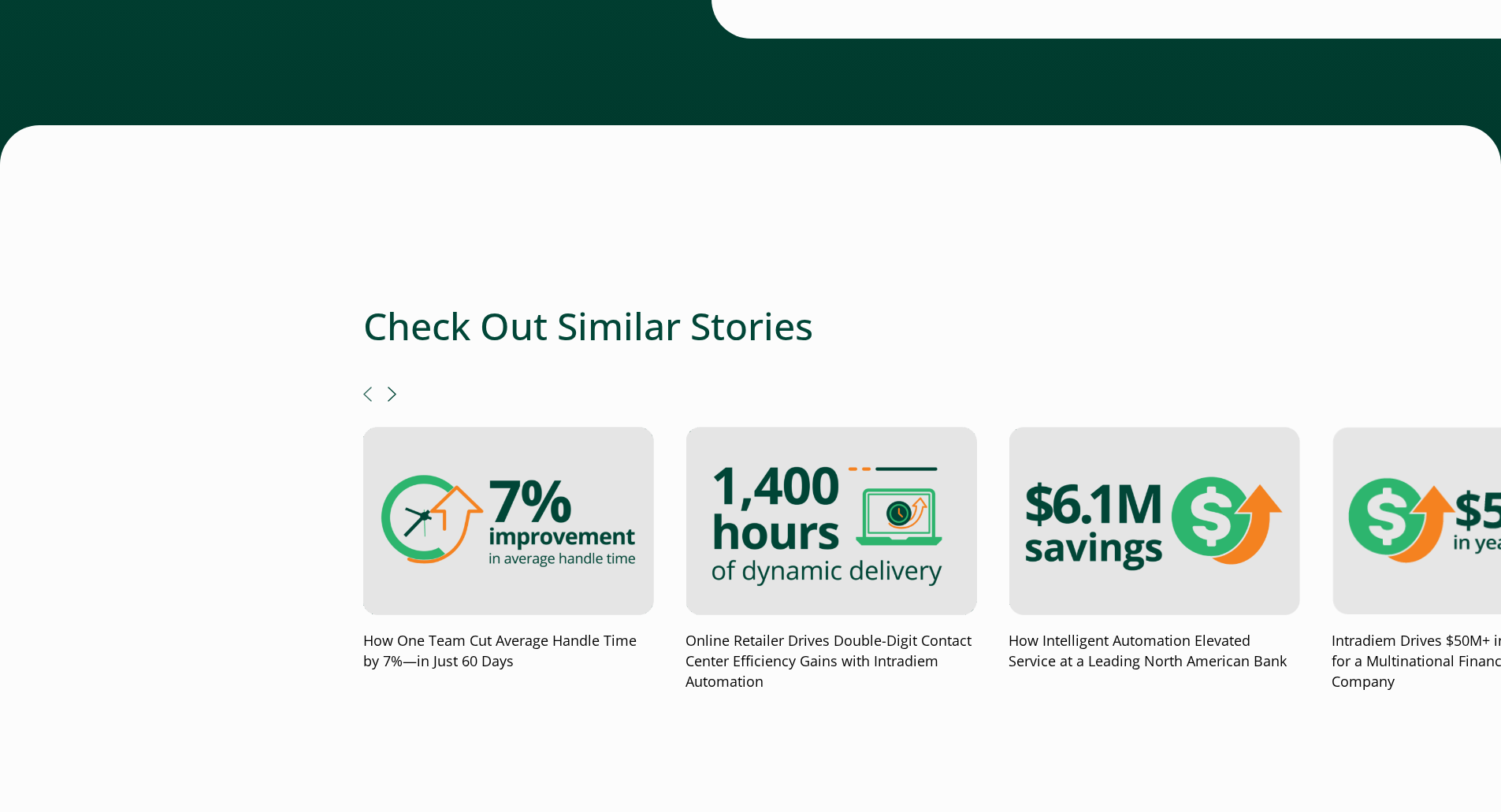
scroll to position [3932, 0]
